Goal: Transaction & Acquisition: Register for event/course

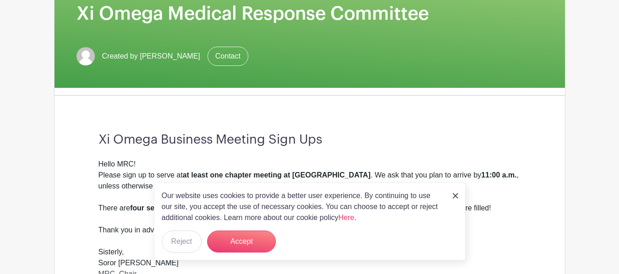
scroll to position [191, 0]
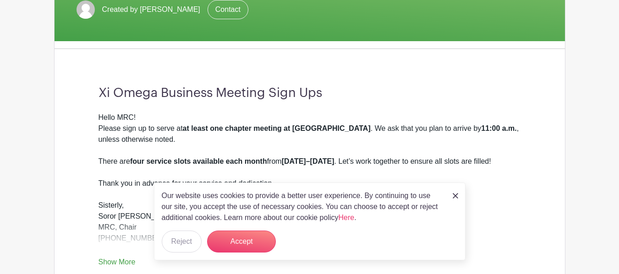
click at [453, 196] on img at bounding box center [455, 195] width 5 height 5
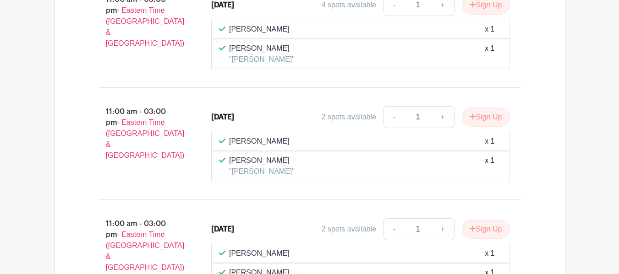
scroll to position [810, 0]
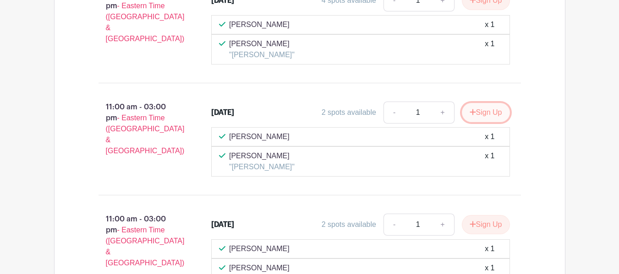
click at [481, 103] on button "Sign Up" at bounding box center [486, 112] width 48 height 19
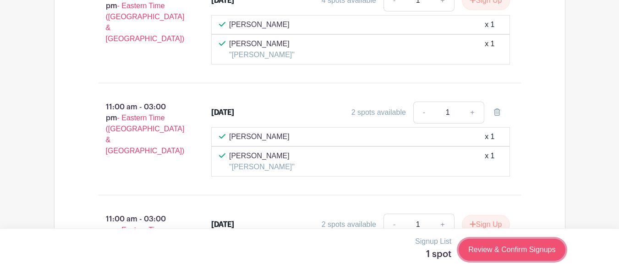
click at [502, 250] on link "Review & Confirm Signups" at bounding box center [512, 250] width 106 height 22
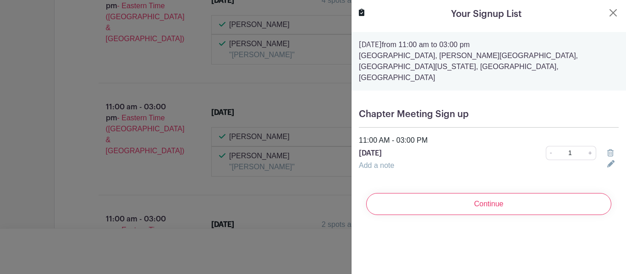
click at [502, 250] on div "Your Signup List Saturday, September 06, 2025 from 11:00 am to 03:00 pm Rooseve…" at bounding box center [488, 137] width 275 height 274
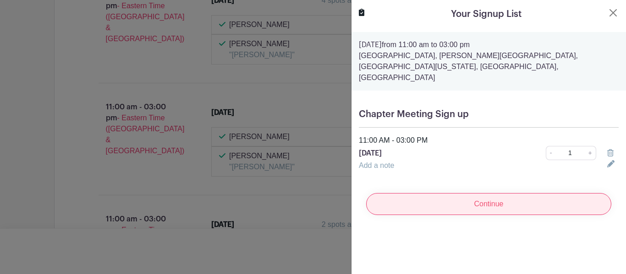
click at [509, 193] on input "Continue" at bounding box center [488, 204] width 245 height 22
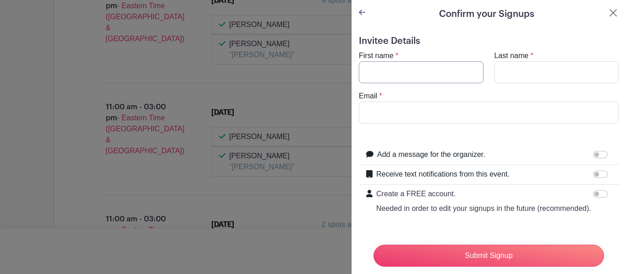
click at [439, 74] on input "First name" at bounding box center [421, 72] width 125 height 22
type input "Rachel"
type input "Talley"
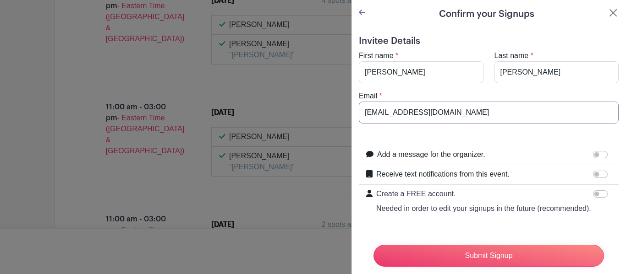
click at [410, 114] on input "Racheltalleydc@gmail.com" at bounding box center [489, 113] width 260 height 22
click at [411, 112] on input "Racheltalleydc@gmail.com" at bounding box center [489, 113] width 260 height 22
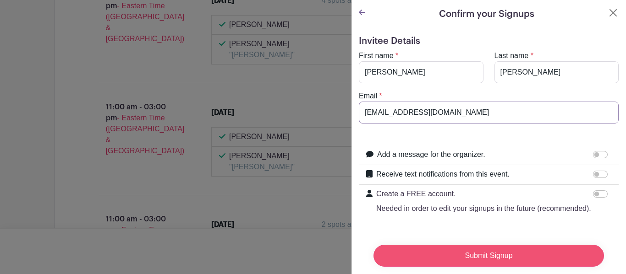
type input "Racheltalleydc@gmail.com"
click at [483, 248] on input "Submit Signup" at bounding box center [488, 256] width 230 height 22
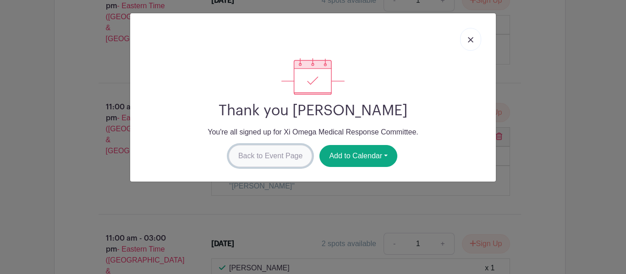
click at [283, 153] on link "Back to Event Page" at bounding box center [271, 156] width 84 height 22
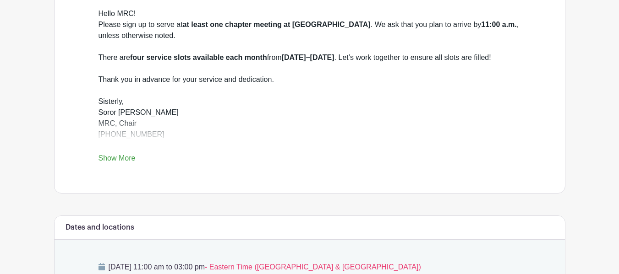
scroll to position [0, 0]
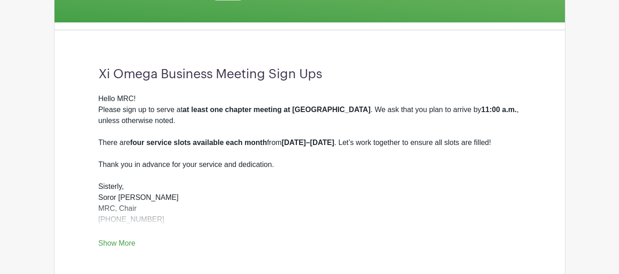
scroll to position [256, 0]
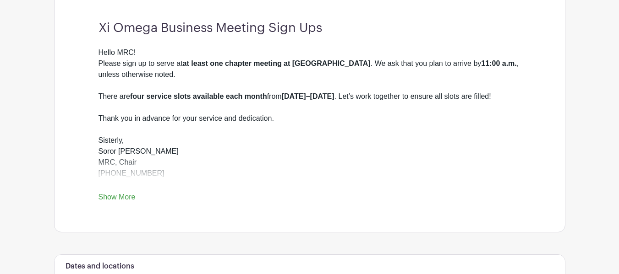
click at [120, 197] on link "Show More" at bounding box center [116, 198] width 37 height 11
